Goal: Task Accomplishment & Management: Manage account settings

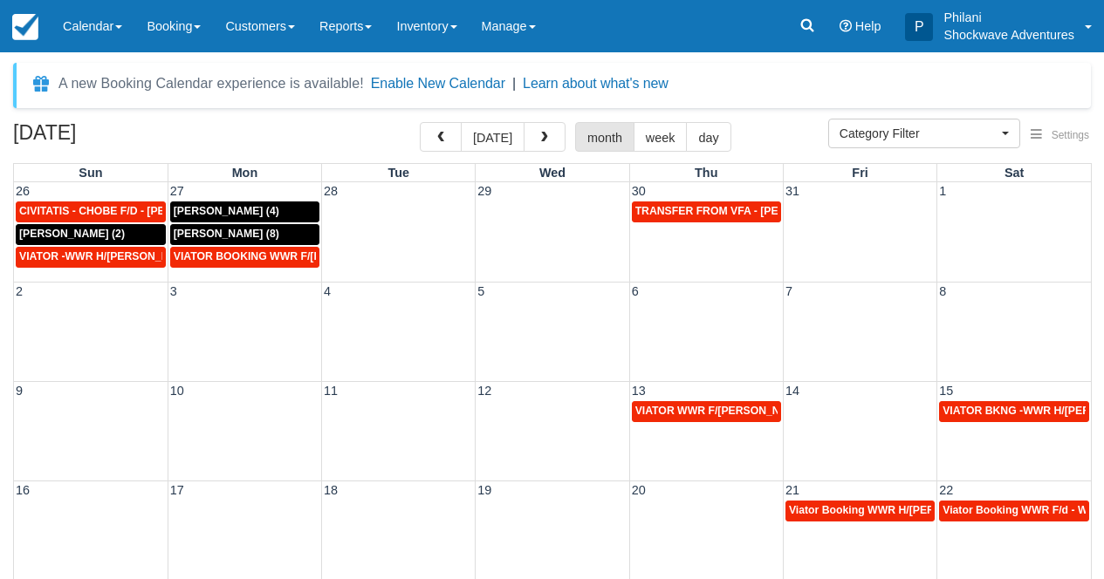
select select
click at [447, 134] on span "button" at bounding box center [441, 138] width 12 height 12
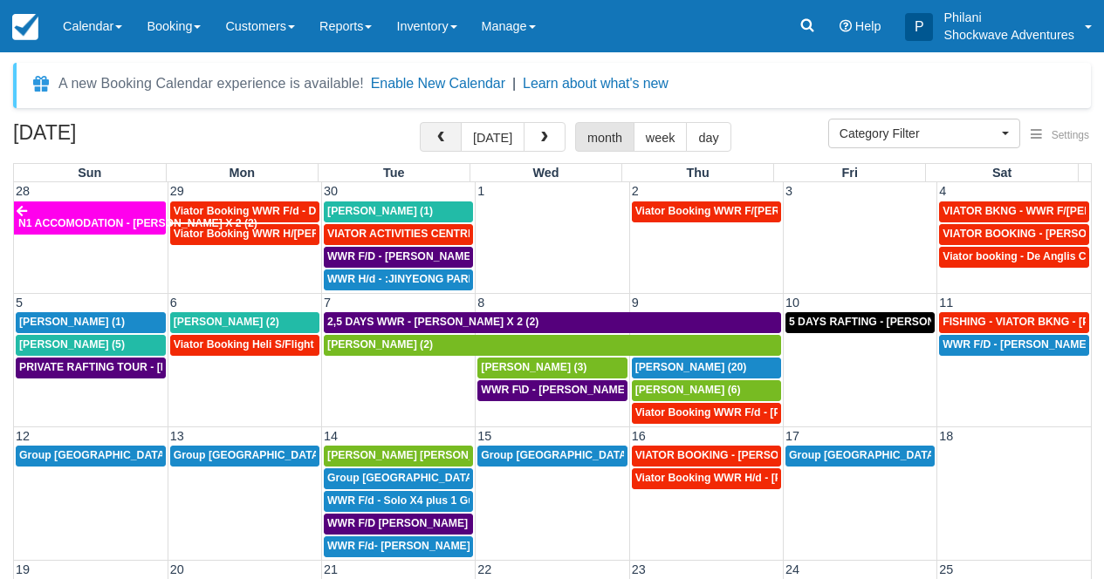
click at [432, 136] on button "button" at bounding box center [441, 137] width 42 height 30
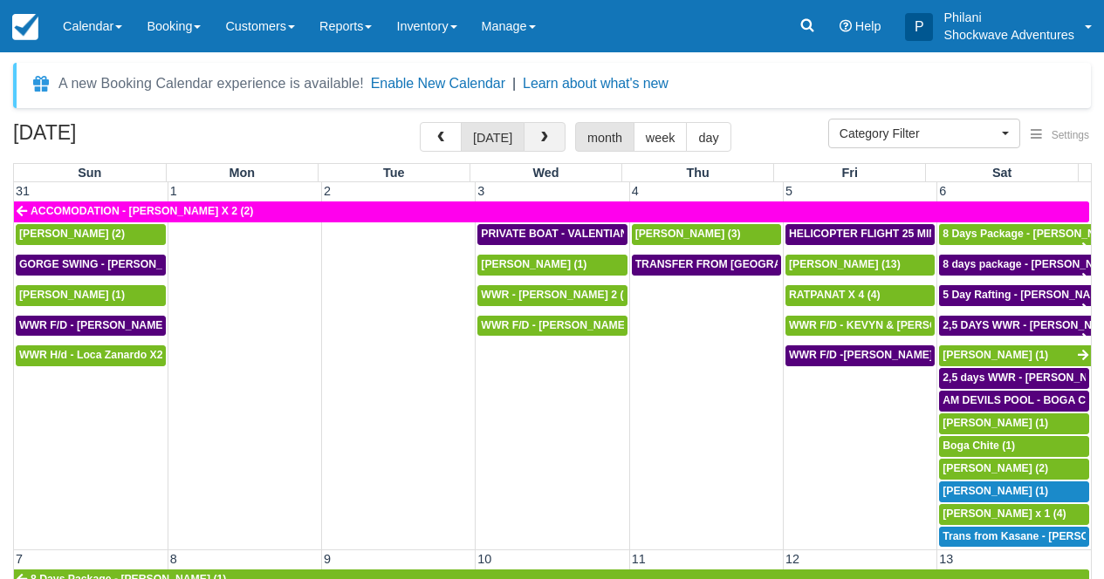
click at [554, 144] on button "button" at bounding box center [545, 137] width 42 height 30
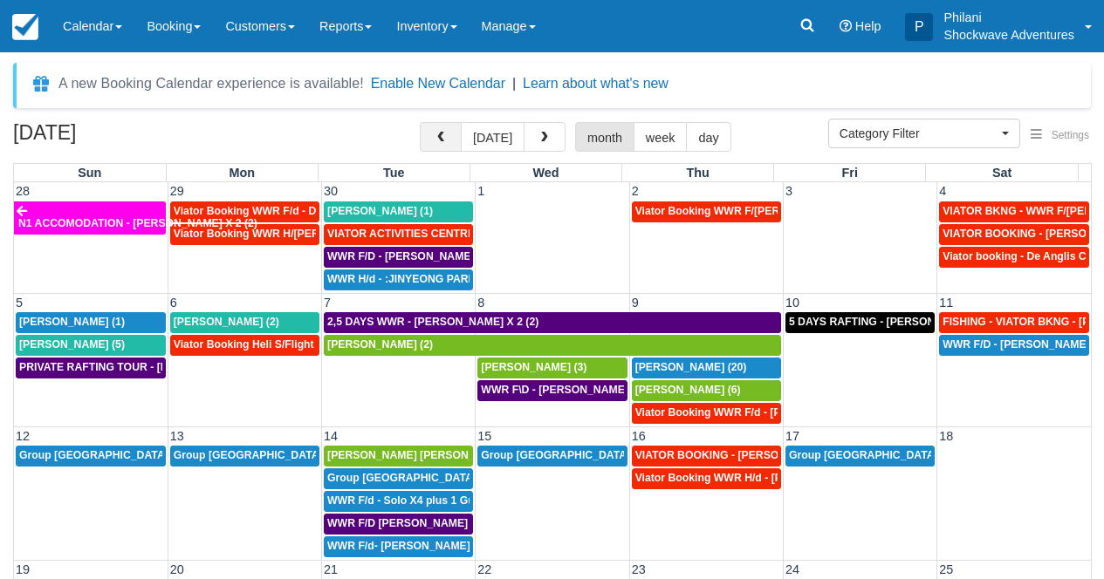
click at [448, 146] on button "button" at bounding box center [441, 137] width 42 height 30
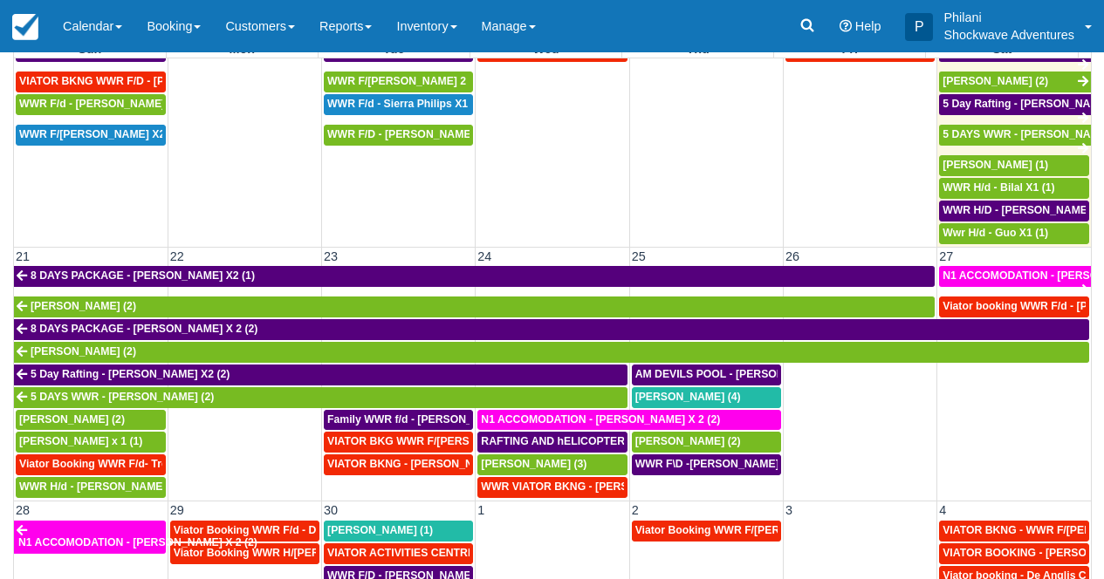
scroll to position [740, 0]
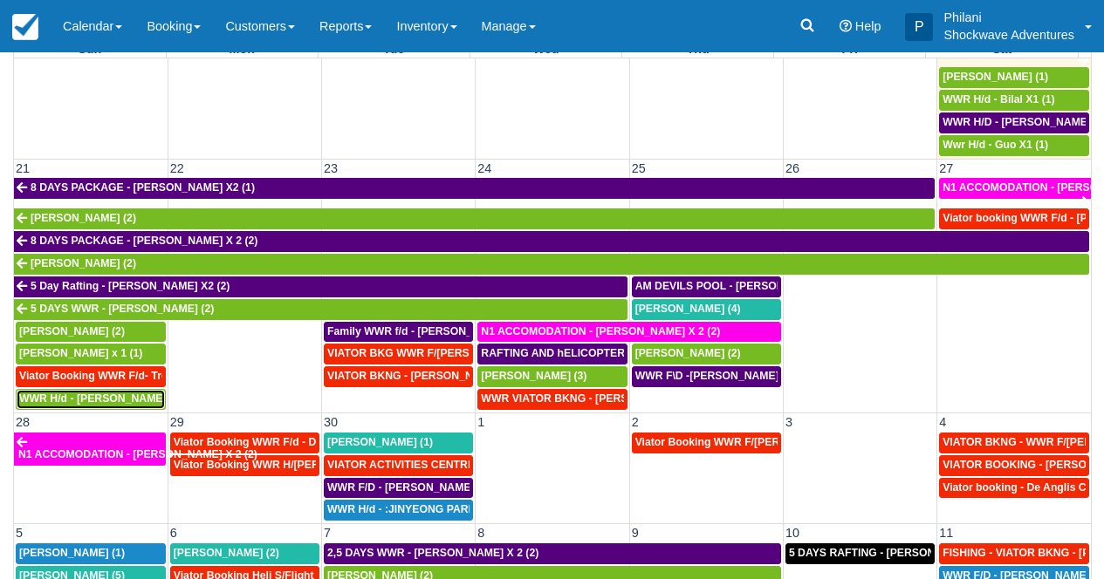
click at [117, 404] on span "WWR H/d - Stephan Palmer X2 (2)" at bounding box center [108, 399] width 179 height 12
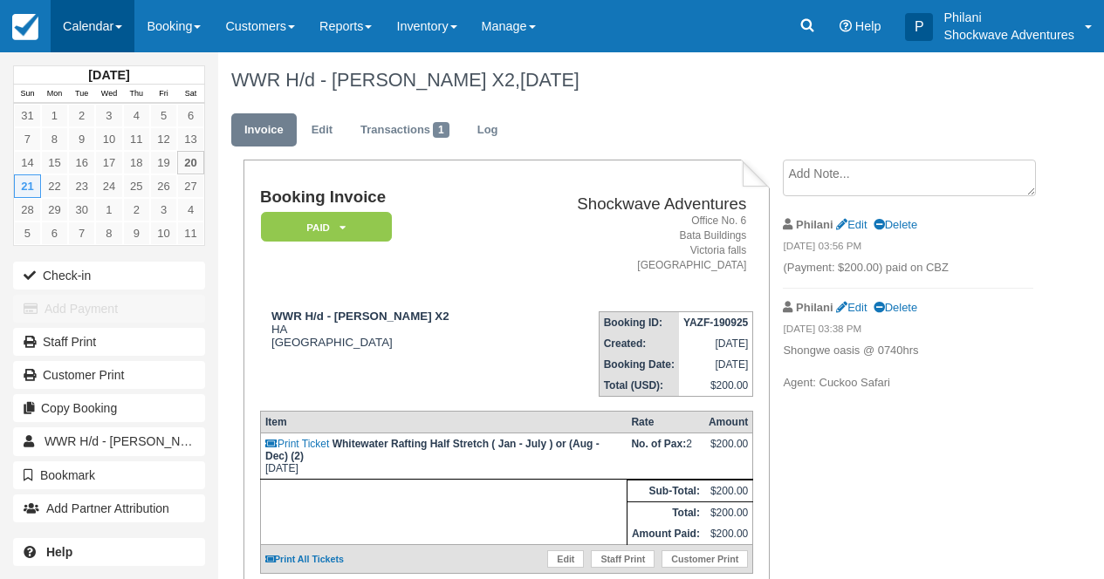
click at [67, 35] on link "Calendar" at bounding box center [93, 26] width 84 height 52
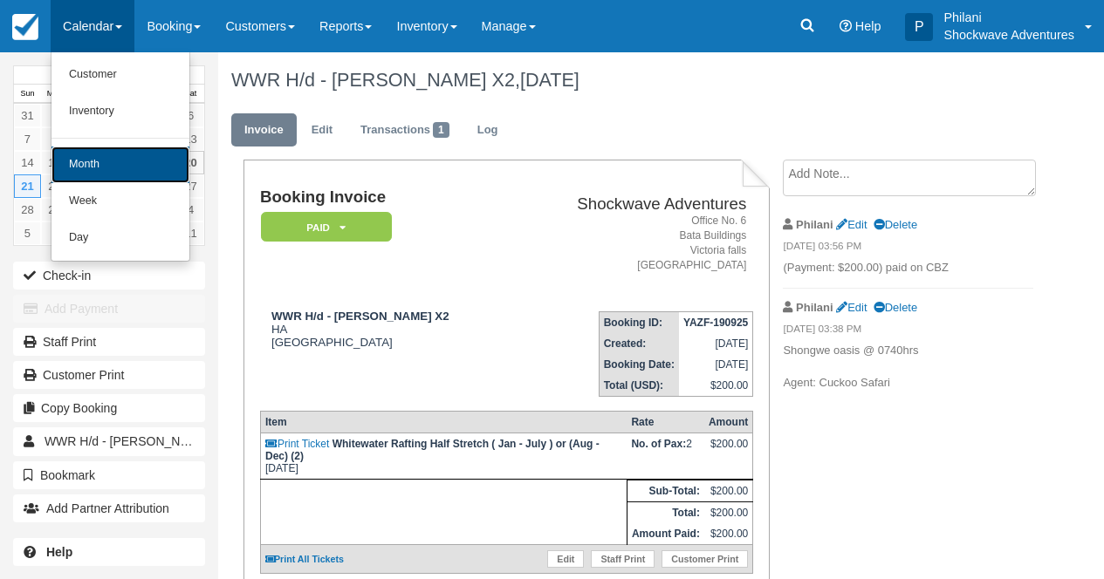
click at [72, 163] on link "Month" at bounding box center [120, 165] width 138 height 37
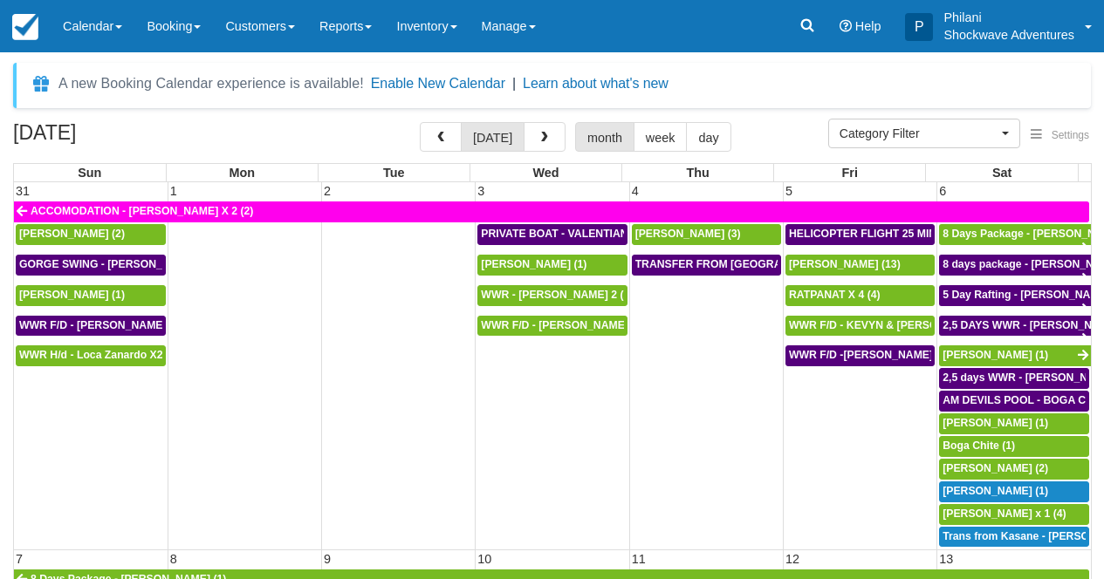
select select
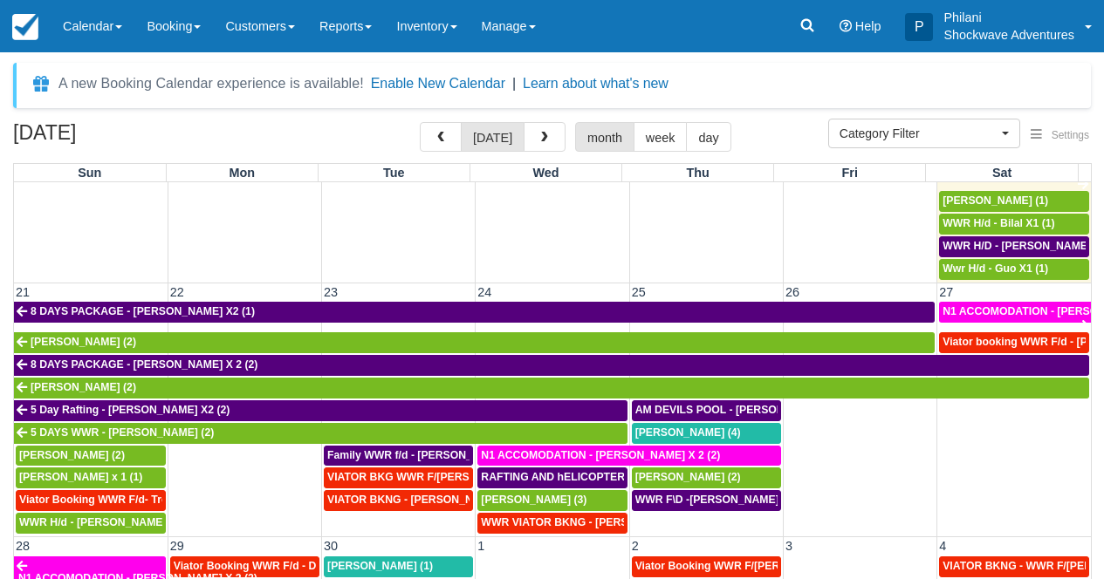
scroll to position [28, 0]
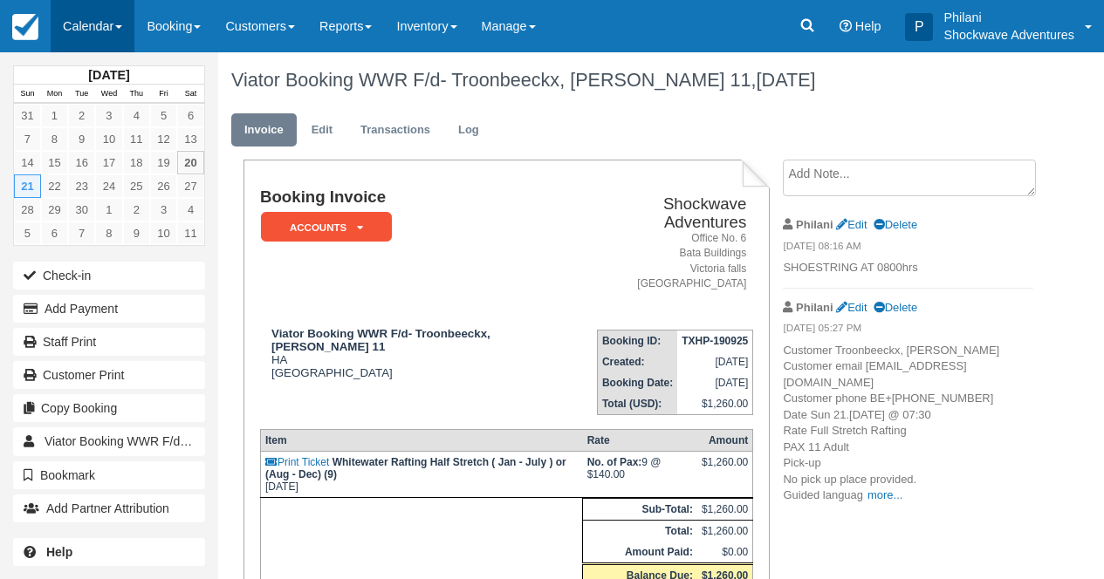
click at [98, 42] on link "Calendar" at bounding box center [93, 26] width 84 height 52
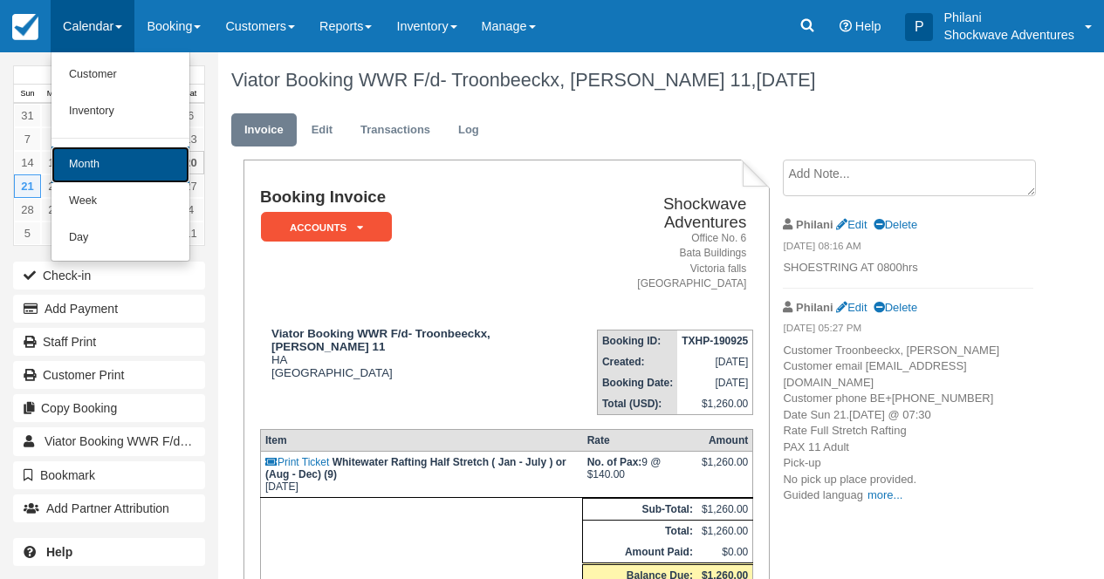
click at [126, 166] on link "Month" at bounding box center [120, 165] width 138 height 37
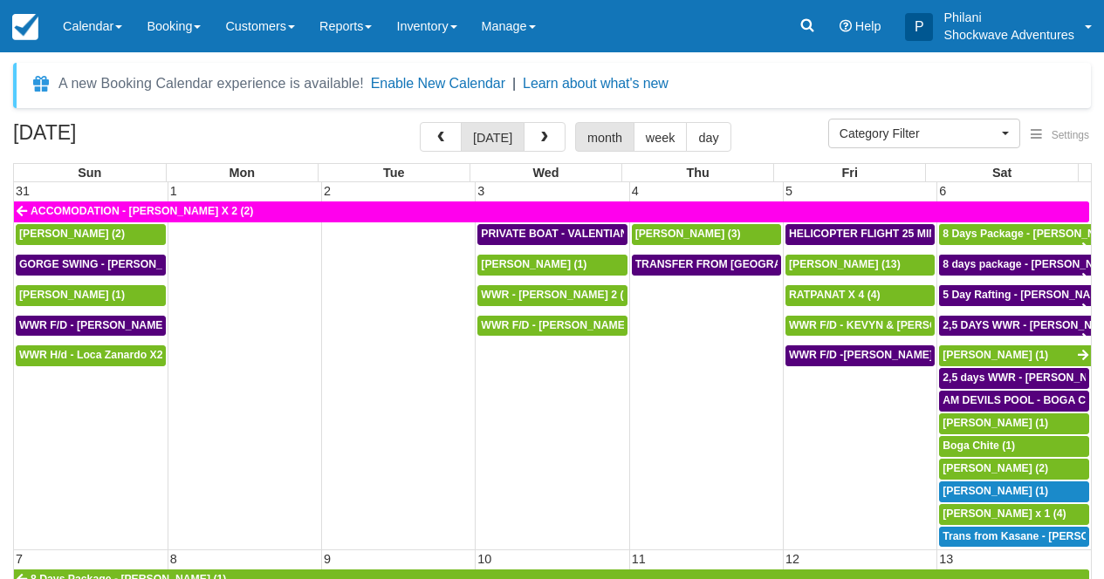
select select
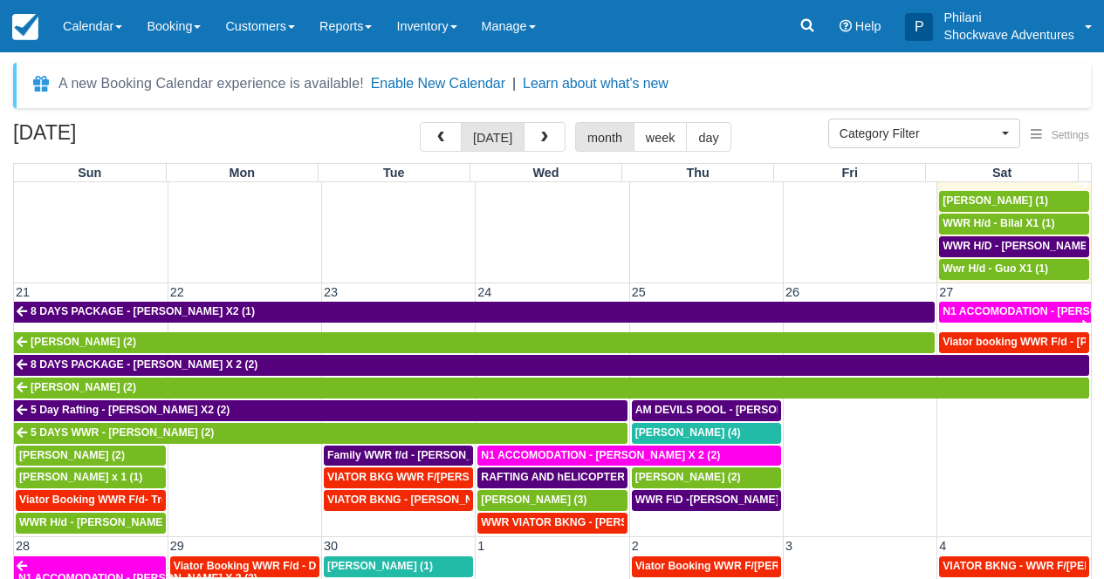
scroll to position [42, 0]
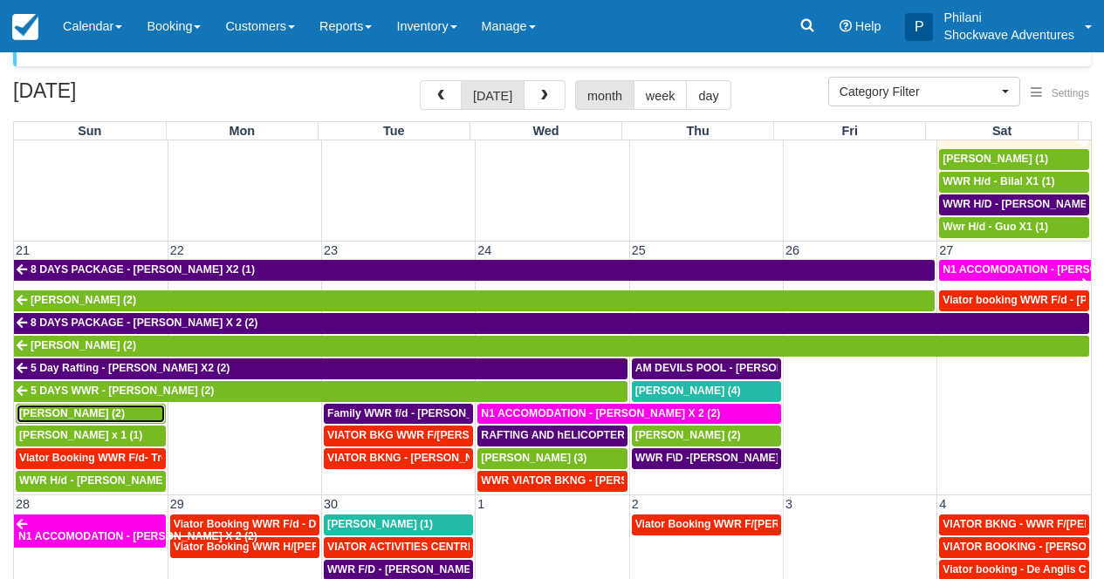
click at [121, 413] on span "Michelle Knesbach (2)" at bounding box center [72, 414] width 106 height 12
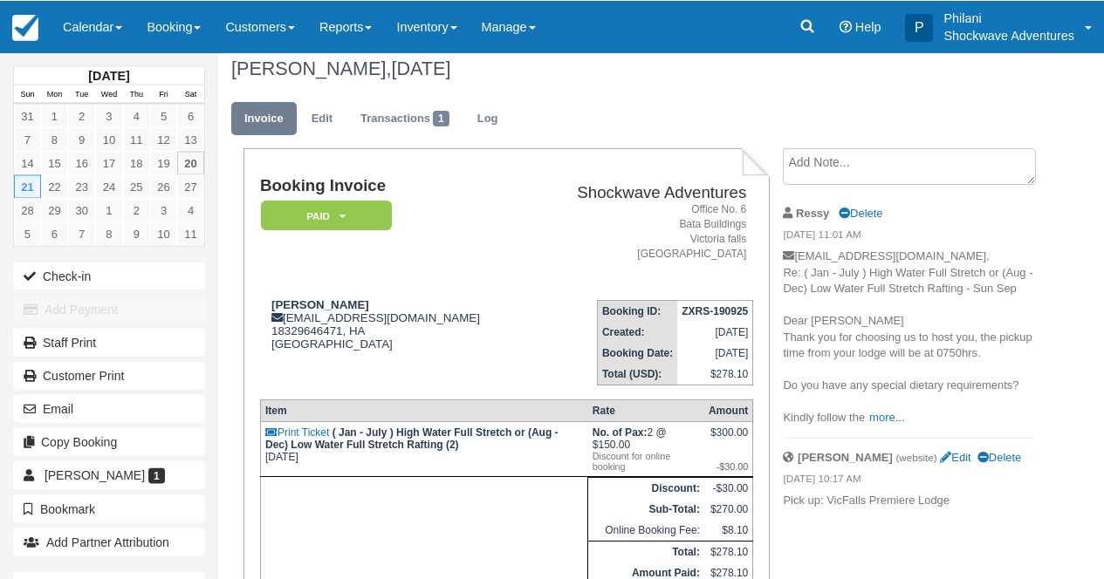
scroll to position [14, 0]
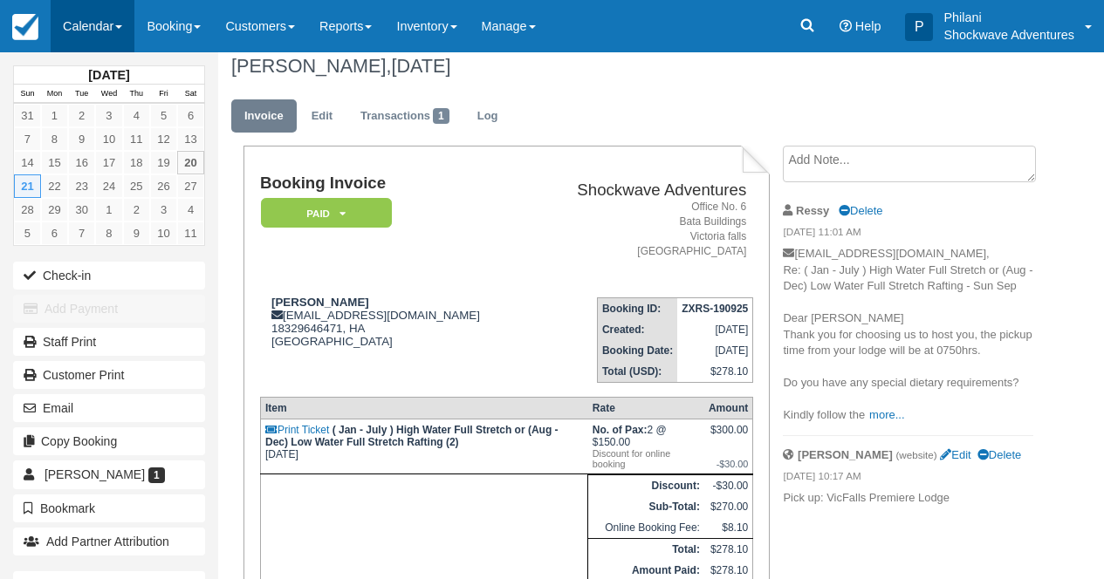
click at [105, 31] on link "Calendar" at bounding box center [93, 26] width 84 height 52
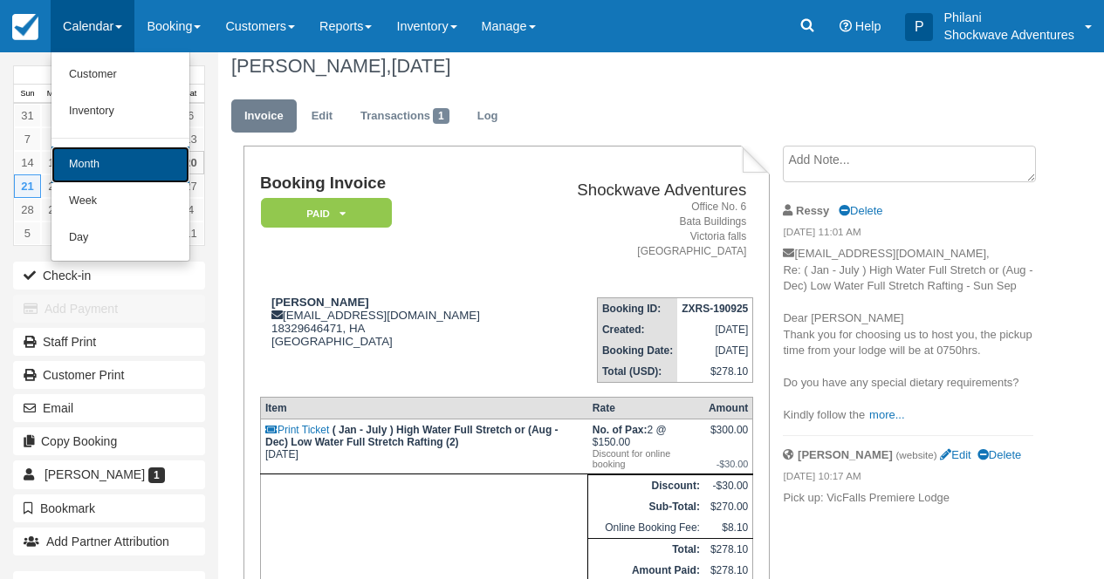
click at [138, 164] on link "Month" at bounding box center [120, 165] width 138 height 37
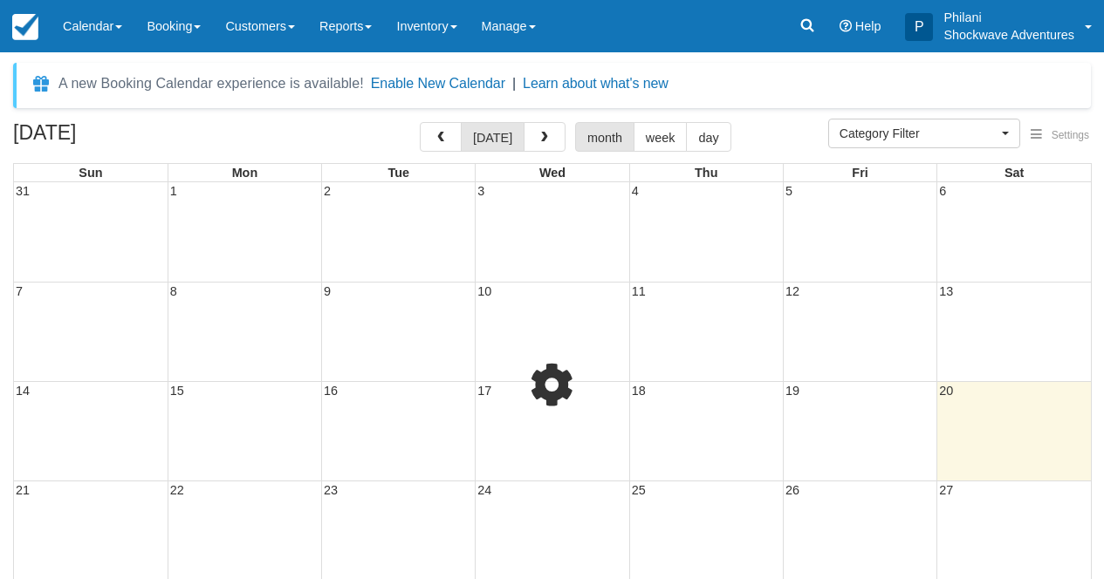
select select
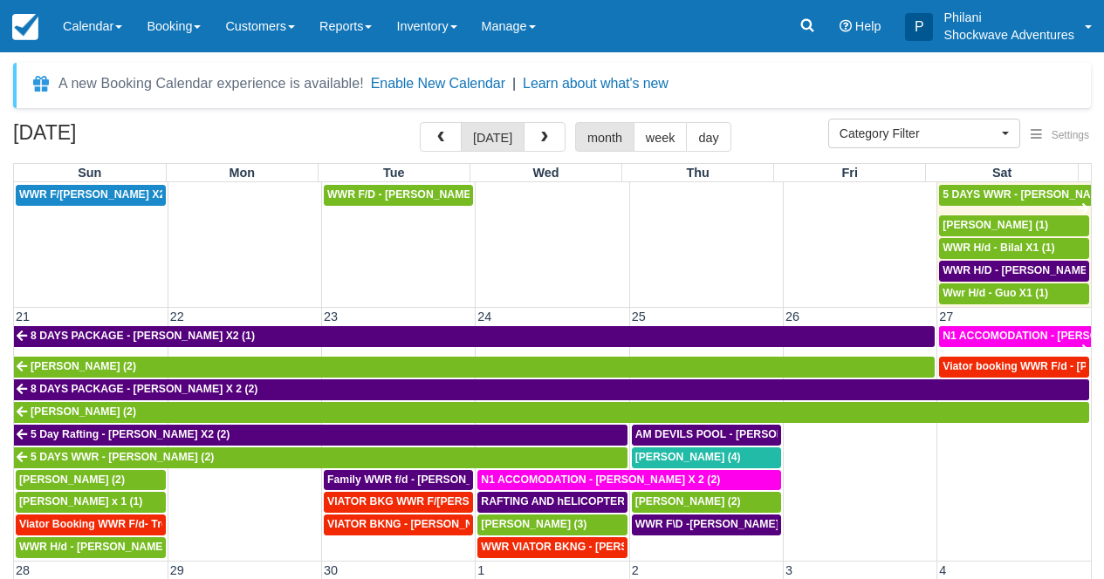
scroll to position [740, 0]
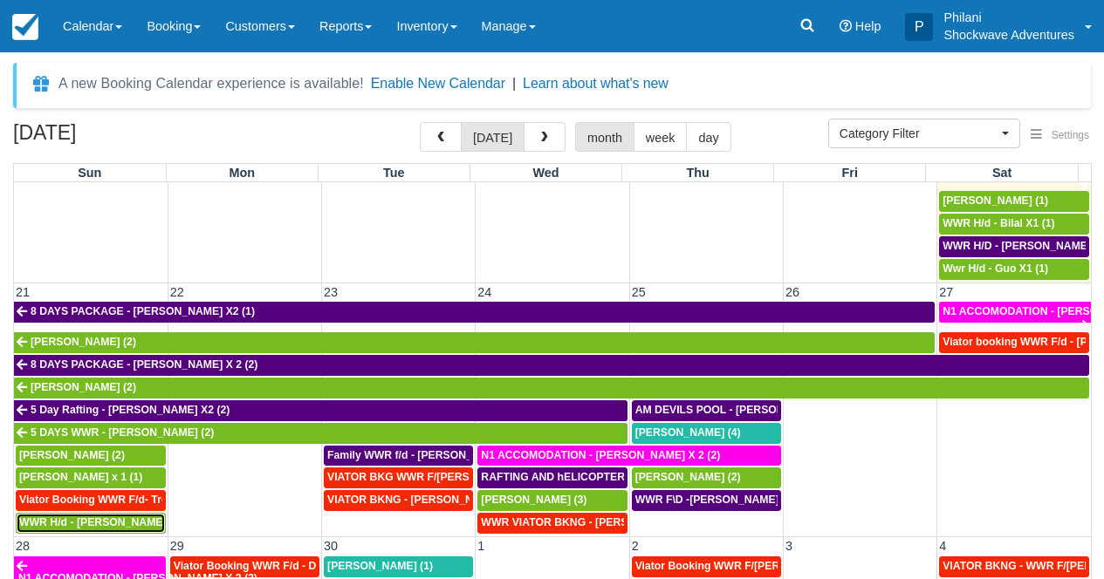
click at [136, 525] on span "WWR H/d - [PERSON_NAME] X2 (2)" at bounding box center [108, 523] width 179 height 12
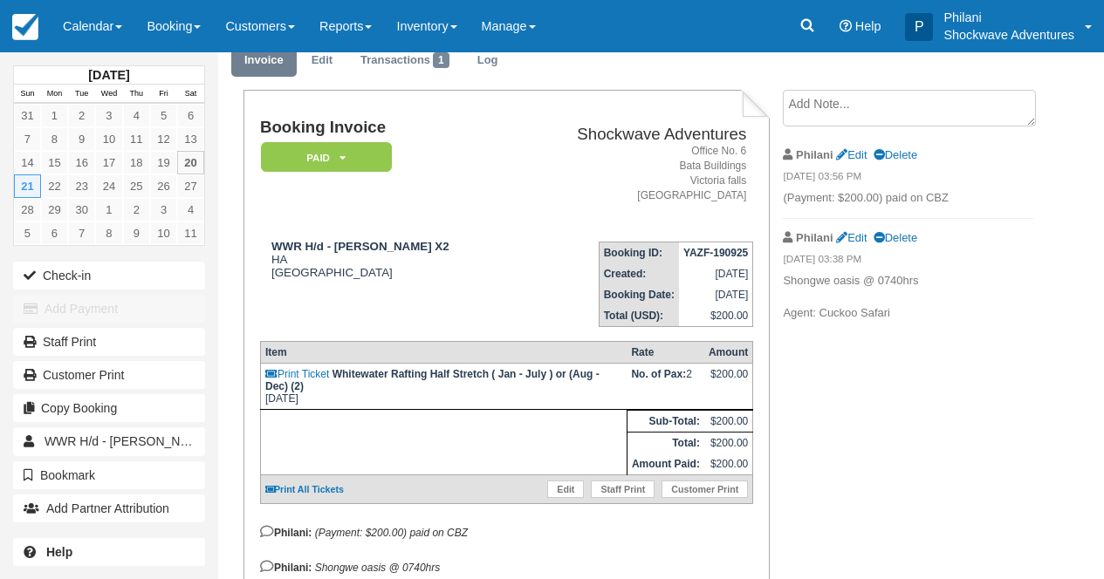
scroll to position [70, 0]
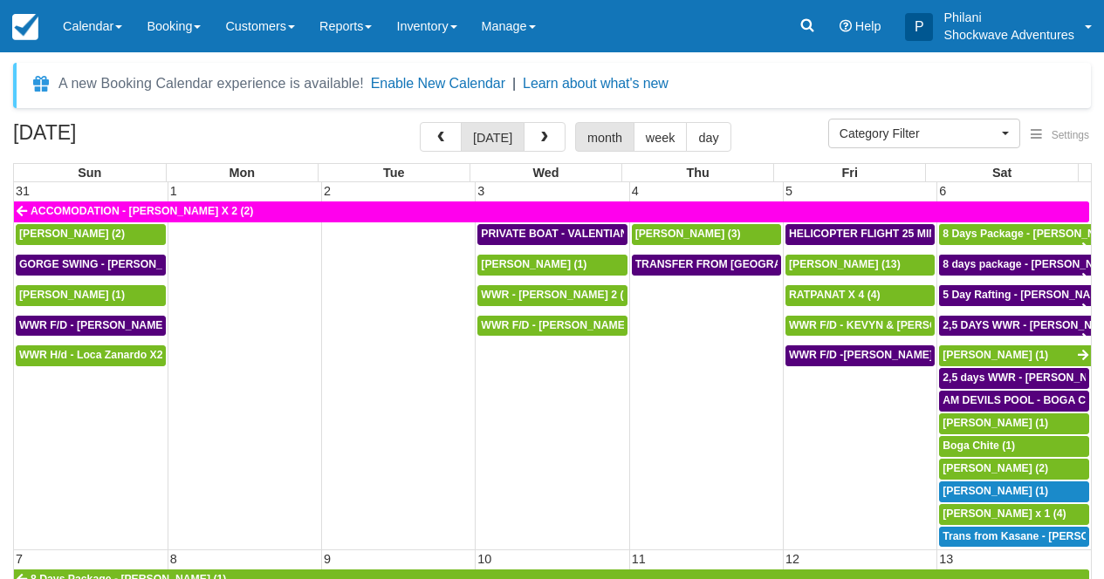
select select
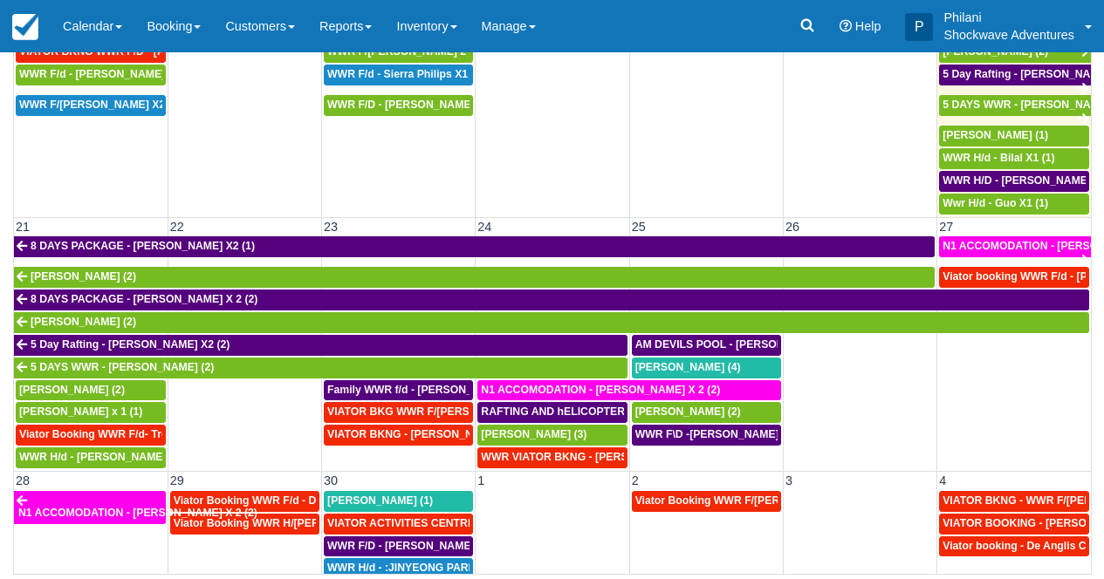
scroll to position [599, 0]
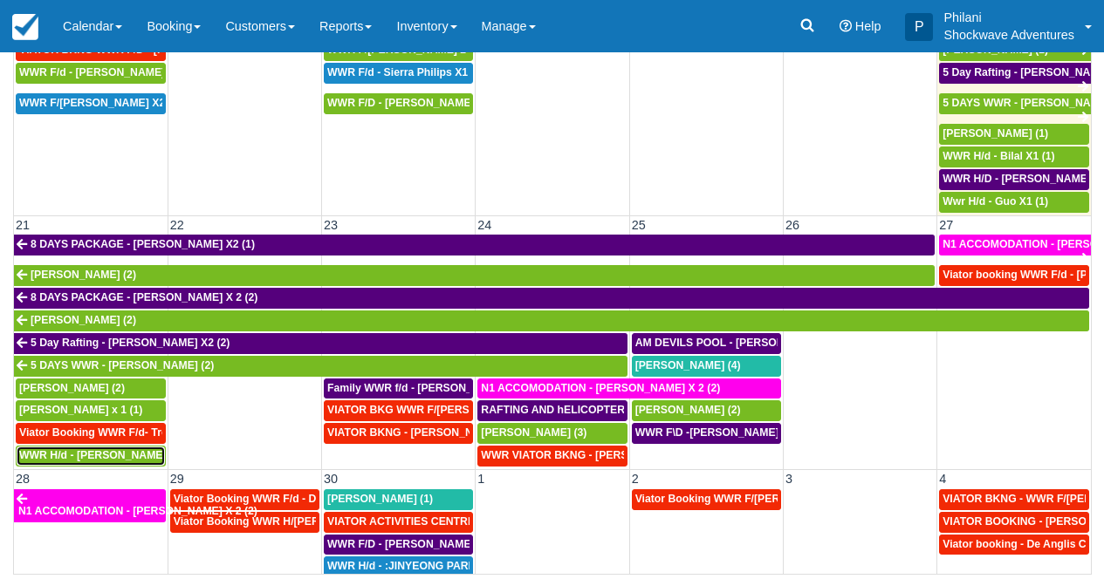
click at [139, 459] on span "WWR H/d - Stephan Palmer X2 (2)" at bounding box center [108, 455] width 179 height 12
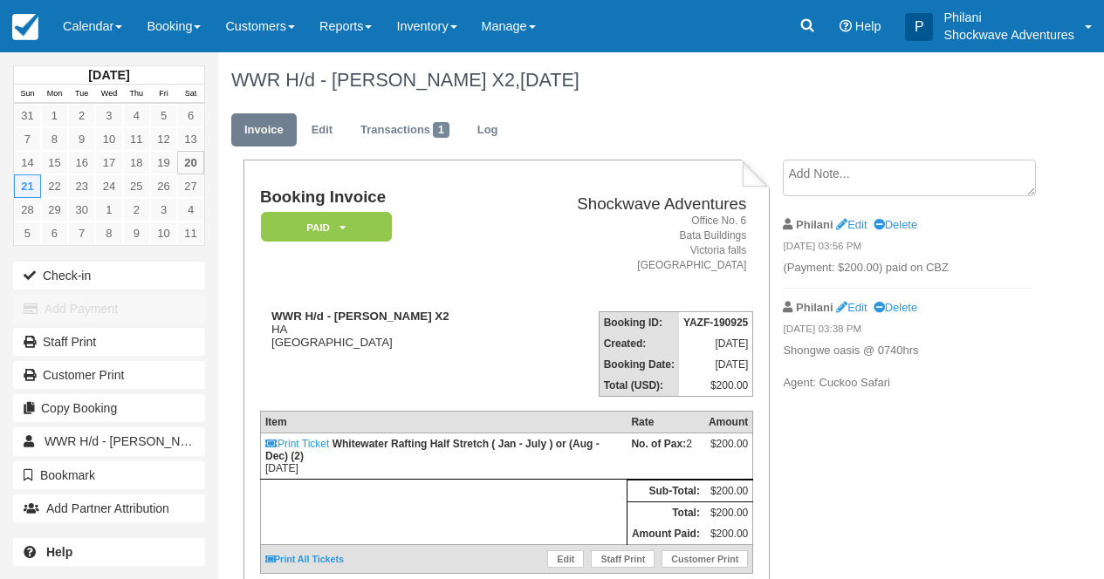
scroll to position [14, 0]
